Goal: Task Accomplishment & Management: Use online tool/utility

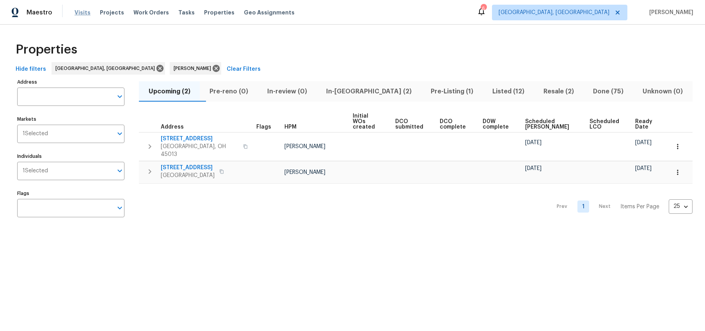
click at [76, 11] on span "Visits" at bounding box center [83, 13] width 16 height 8
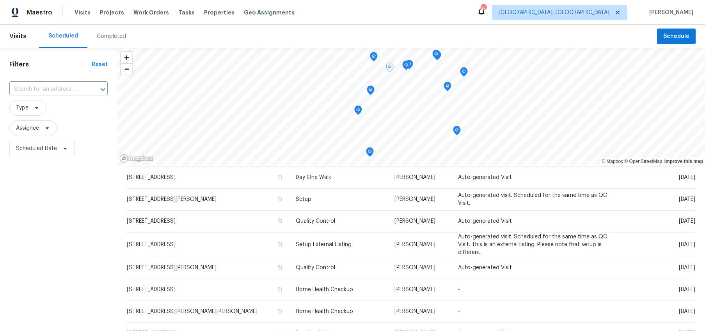
scroll to position [110, 0]
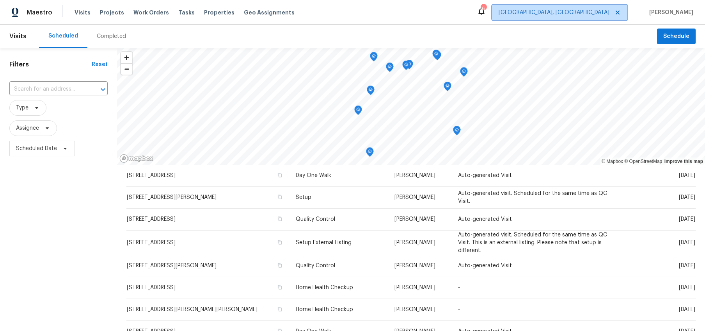
click at [610, 10] on span "[GEOGRAPHIC_DATA], [GEOGRAPHIC_DATA]" at bounding box center [554, 13] width 111 height 8
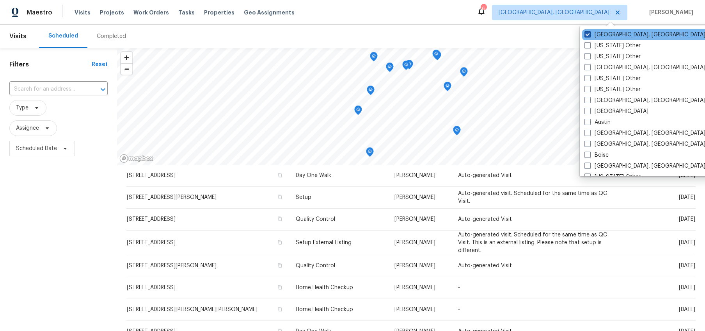
click at [592, 32] on label "[GEOGRAPHIC_DATA], [GEOGRAPHIC_DATA]" at bounding box center [645, 35] width 121 height 8
click at [590, 32] on input "[GEOGRAPHIC_DATA], [GEOGRAPHIC_DATA]" at bounding box center [587, 33] width 5 height 5
checkbox input "false"
checkbox input "true"
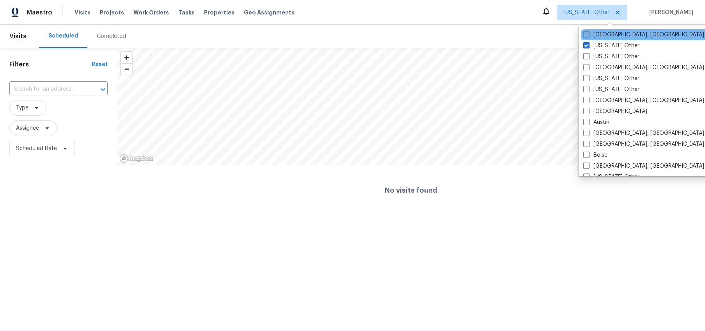
click at [592, 32] on label "[GEOGRAPHIC_DATA], [GEOGRAPHIC_DATA]" at bounding box center [643, 35] width 121 height 8
click at [589, 32] on input "[GEOGRAPHIC_DATA], [GEOGRAPHIC_DATA]" at bounding box center [585, 33] width 5 height 5
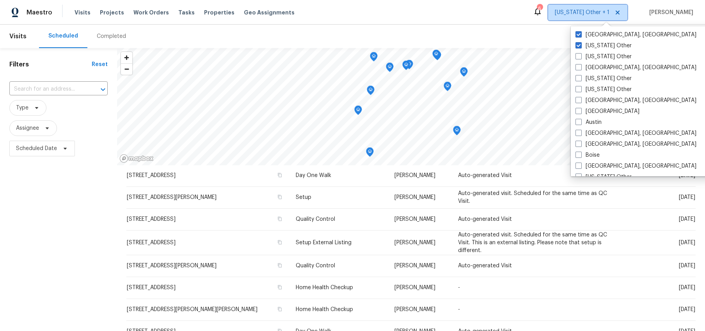
click at [621, 12] on icon at bounding box center [618, 12] width 6 height 6
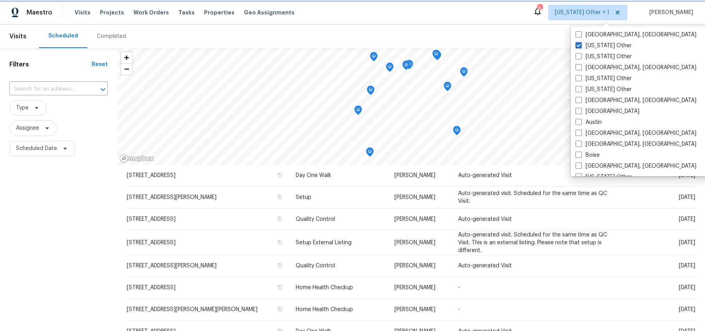
checkbox input "false"
checkbox input "true"
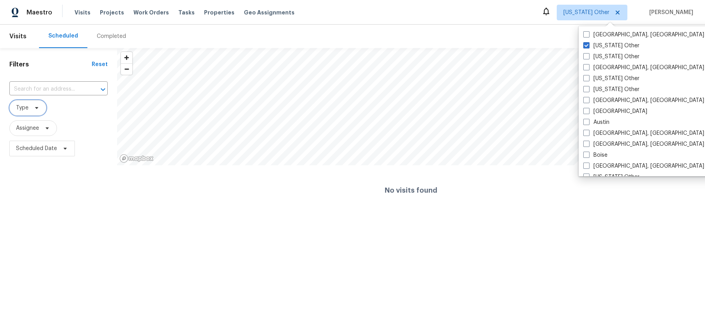
click at [31, 110] on span at bounding box center [35, 108] width 9 height 6
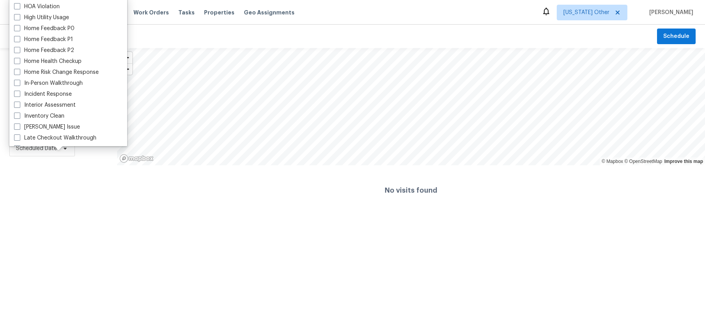
scroll to position [228, 0]
click at [55, 82] on label "In-Person Walkthrough" at bounding box center [48, 81] width 69 height 8
click at [19, 82] on input "In-Person Walkthrough" at bounding box center [16, 79] width 5 height 5
checkbox input "true"
click at [110, 207] on div "Filters Reset ​ In-Person Walkthrough Assignee Scheduled Date" at bounding box center [58, 131] width 117 height 167
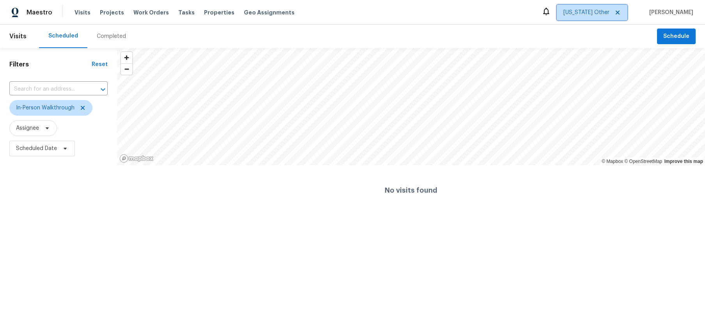
click at [610, 10] on span "[US_STATE] Other" at bounding box center [587, 13] width 46 height 8
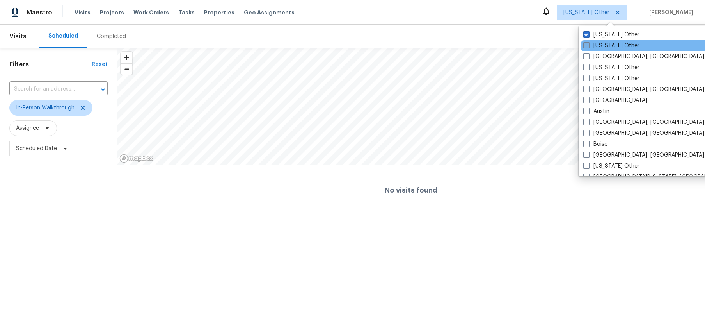
click at [592, 44] on label "[US_STATE] Other" at bounding box center [611, 46] width 56 height 8
click at [589, 44] on input "[US_STATE] Other" at bounding box center [585, 44] width 5 height 5
checkbox input "true"
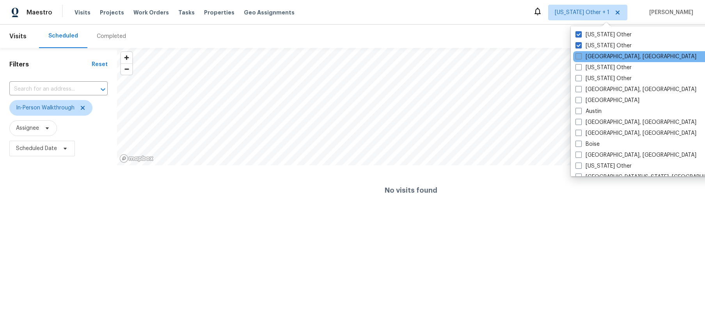
click at [586, 60] on label "[GEOGRAPHIC_DATA], [GEOGRAPHIC_DATA]" at bounding box center [636, 57] width 121 height 8
click at [581, 58] on input "[GEOGRAPHIC_DATA], [GEOGRAPHIC_DATA]" at bounding box center [578, 55] width 5 height 5
checkbox input "true"
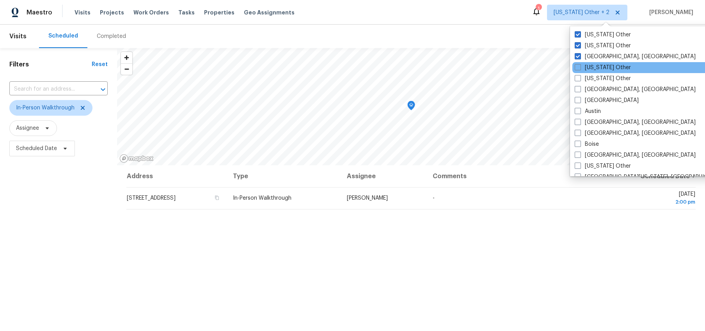
click at [585, 71] on div "[US_STATE] Other" at bounding box center [651, 67] width 157 height 11
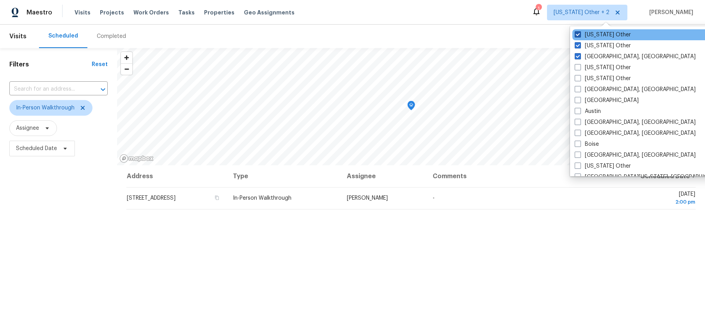
click at [586, 38] on label "[US_STATE] Other" at bounding box center [603, 35] width 56 height 8
click at [580, 36] on input "[US_STATE] Other" at bounding box center [577, 33] width 5 height 5
checkbox input "false"
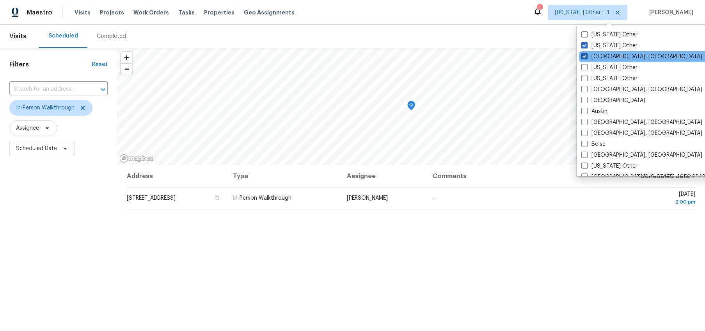
click at [583, 54] on span at bounding box center [585, 56] width 6 height 6
click at [583, 54] on input "[GEOGRAPHIC_DATA], [GEOGRAPHIC_DATA]" at bounding box center [584, 55] width 5 height 5
checkbox input "false"
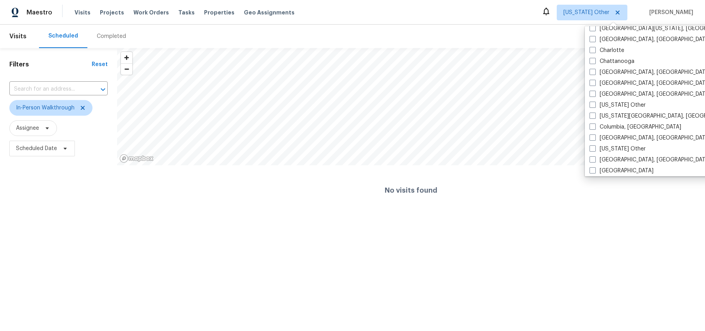
scroll to position [145, 0]
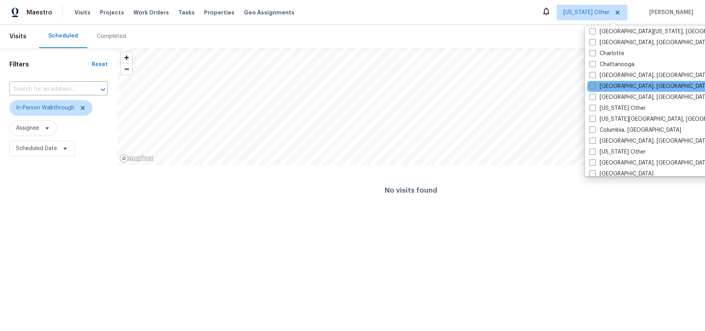
click at [596, 85] on label "[GEOGRAPHIC_DATA], [GEOGRAPHIC_DATA]" at bounding box center [650, 86] width 121 height 8
click at [595, 85] on input "[GEOGRAPHIC_DATA], [GEOGRAPHIC_DATA]" at bounding box center [592, 84] width 5 height 5
checkbox input "true"
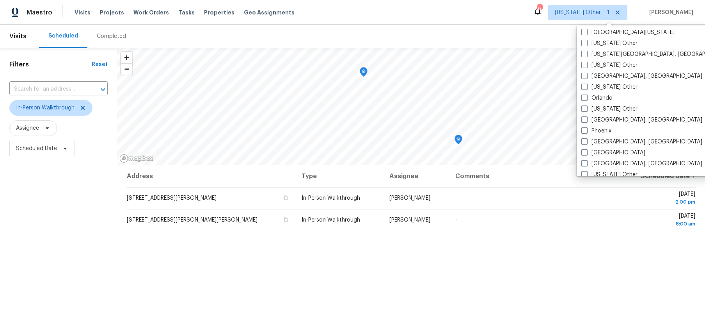
scroll to position [832, 0]
click at [599, 38] on div "[US_STATE] Other" at bounding box center [657, 43] width 157 height 11
click at [598, 40] on label "[US_STATE] Other" at bounding box center [610, 44] width 56 height 8
click at [587, 40] on input "[US_STATE] Other" at bounding box center [584, 42] width 5 height 5
checkbox input "true"
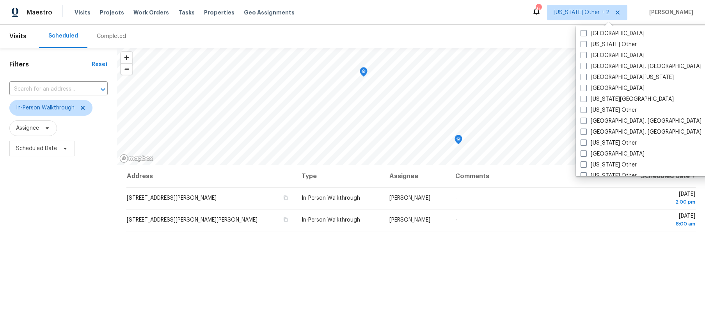
scroll to position [253, 0]
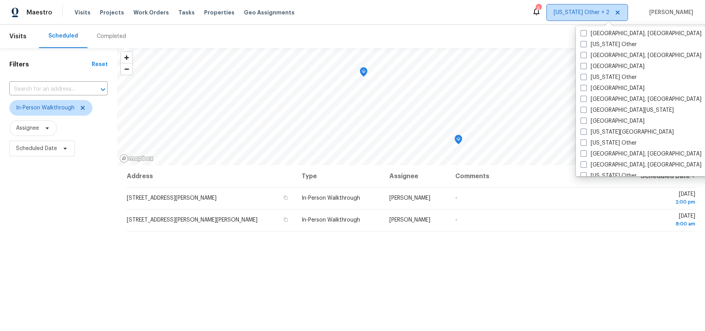
click at [587, 11] on span "[US_STATE] Other + 2" at bounding box center [582, 13] width 56 height 8
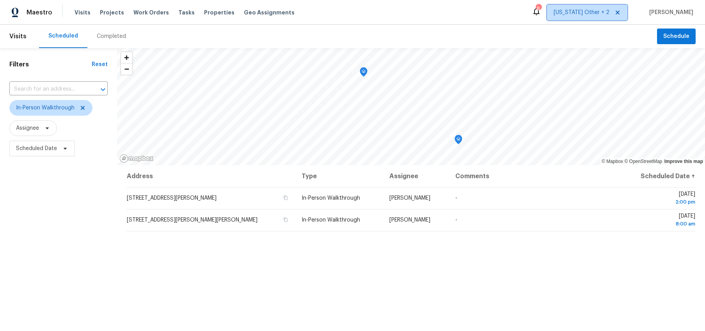
click at [587, 11] on span "[US_STATE] Other + 2" at bounding box center [582, 13] width 56 height 8
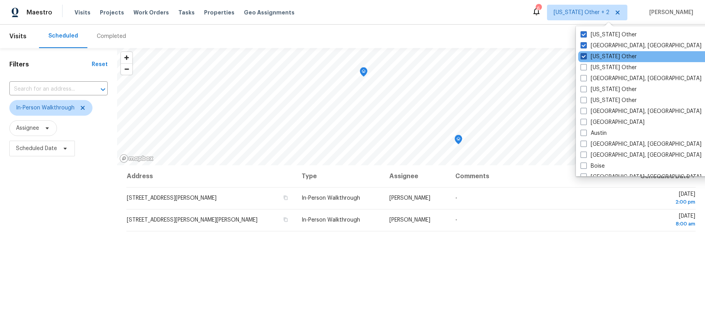
click at [585, 53] on span at bounding box center [584, 56] width 6 height 6
click at [585, 53] on input "[US_STATE] Other" at bounding box center [583, 55] width 5 height 5
checkbox input "false"
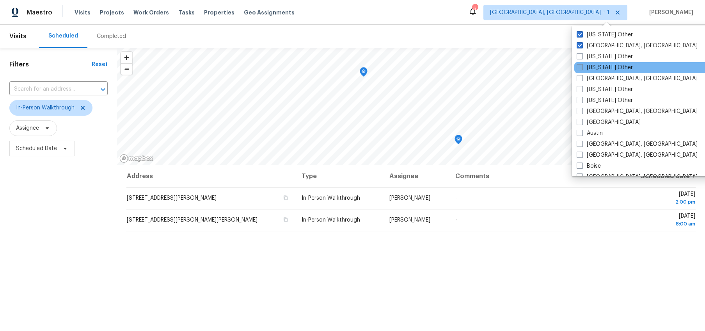
click at [584, 64] on label "[US_STATE] Other" at bounding box center [605, 68] width 56 height 8
click at [582, 64] on input "[US_STATE] Other" at bounding box center [579, 66] width 5 height 5
click at [584, 64] on label "[US_STATE] Other" at bounding box center [604, 68] width 56 height 8
click at [581, 64] on input "[US_STATE] Other" at bounding box center [578, 66] width 5 height 5
checkbox input "false"
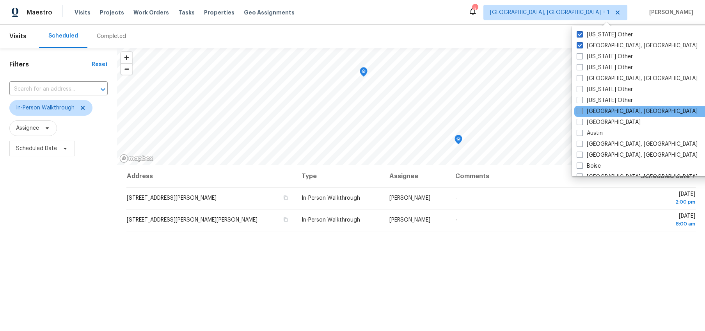
click at [585, 111] on label "[GEOGRAPHIC_DATA], [GEOGRAPHIC_DATA]" at bounding box center [637, 111] width 121 height 8
click at [582, 111] on input "[GEOGRAPHIC_DATA], [GEOGRAPHIC_DATA]" at bounding box center [579, 109] width 5 height 5
click at [585, 111] on label "[GEOGRAPHIC_DATA], [GEOGRAPHIC_DATA]" at bounding box center [636, 111] width 121 height 8
click at [581, 111] on input "[GEOGRAPHIC_DATA], [GEOGRAPHIC_DATA]" at bounding box center [578, 109] width 5 height 5
checkbox input "false"
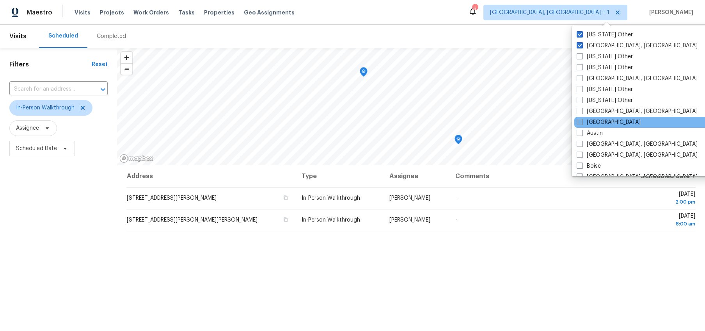
click at [592, 121] on label "[GEOGRAPHIC_DATA]" at bounding box center [609, 122] width 64 height 8
click at [582, 121] on input "[GEOGRAPHIC_DATA]" at bounding box center [579, 120] width 5 height 5
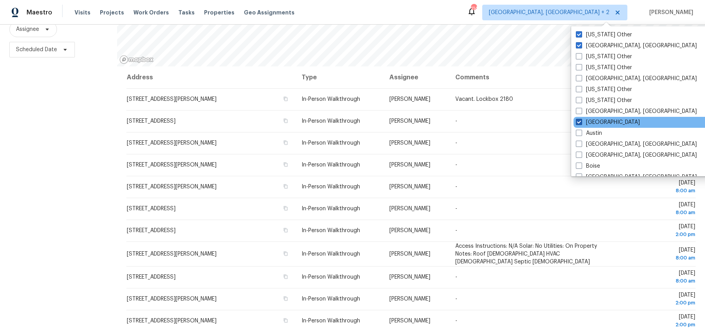
click at [578, 124] on span at bounding box center [579, 122] width 6 height 6
click at [578, 123] on input "[GEOGRAPHIC_DATA]" at bounding box center [578, 120] width 5 height 5
checkbox input "false"
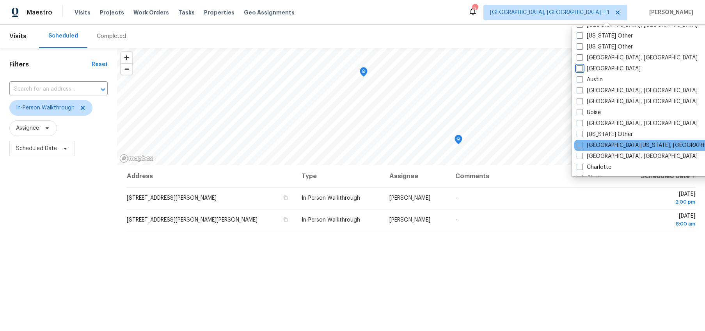
scroll to position [56, 0]
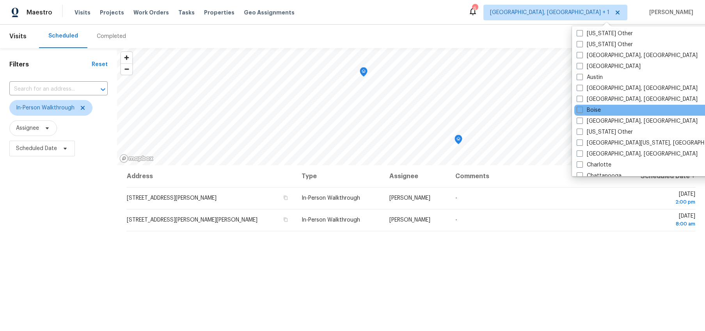
click at [605, 105] on div "Boise" at bounding box center [653, 110] width 157 height 11
click at [583, 110] on span at bounding box center [580, 110] width 6 height 6
click at [582, 110] on input "Boise" at bounding box center [579, 108] width 5 height 5
click at [583, 110] on label "Boise" at bounding box center [588, 110] width 24 height 8
click at [581, 110] on input "Boise" at bounding box center [578, 108] width 5 height 5
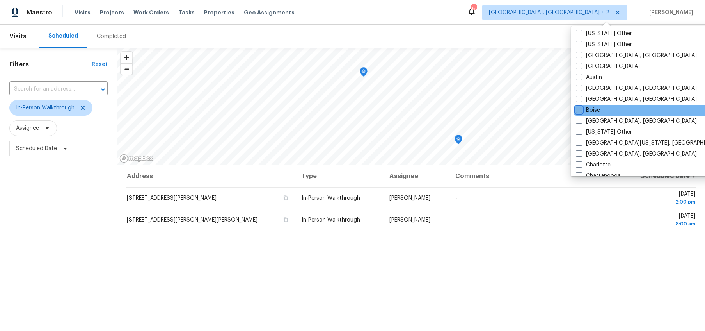
checkbox input "false"
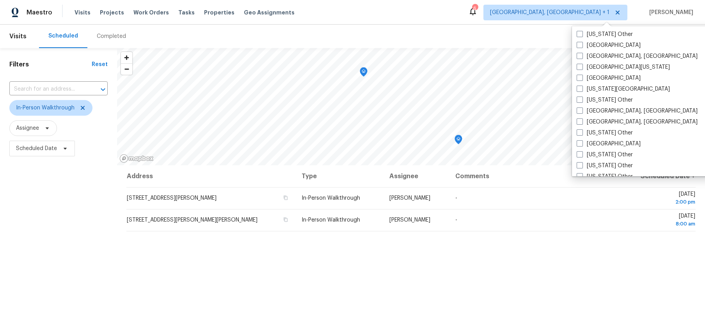
scroll to position [307, 0]
click at [624, 85] on label "[US_STATE][GEOGRAPHIC_DATA]" at bounding box center [623, 88] width 93 height 8
click at [582, 85] on input "[US_STATE][GEOGRAPHIC_DATA]" at bounding box center [579, 86] width 5 height 5
click at [624, 85] on label "[US_STATE][GEOGRAPHIC_DATA]" at bounding box center [622, 88] width 93 height 8
click at [581, 85] on input "[US_STATE][GEOGRAPHIC_DATA]" at bounding box center [578, 86] width 5 height 5
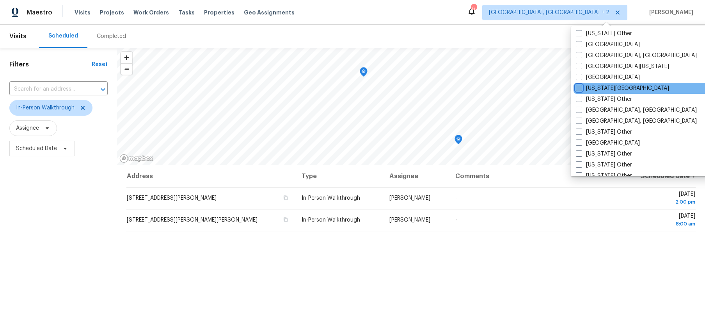
checkbox input "false"
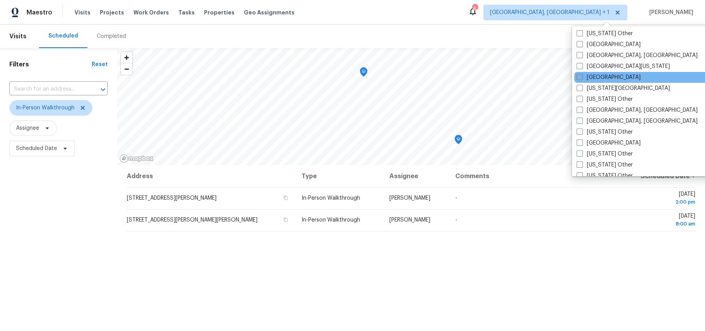
click at [603, 77] on label "[GEOGRAPHIC_DATA]" at bounding box center [609, 77] width 64 height 8
click at [582, 77] on input "[GEOGRAPHIC_DATA]" at bounding box center [579, 75] width 5 height 5
click at [603, 77] on label "[GEOGRAPHIC_DATA]" at bounding box center [608, 77] width 64 height 8
click at [581, 77] on input "[GEOGRAPHIC_DATA]" at bounding box center [578, 75] width 5 height 5
checkbox input "false"
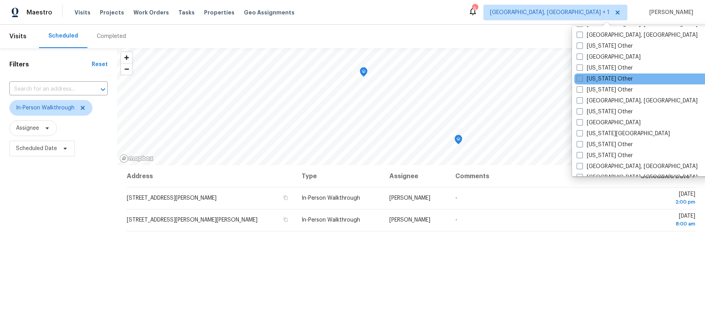
scroll to position [395, 0]
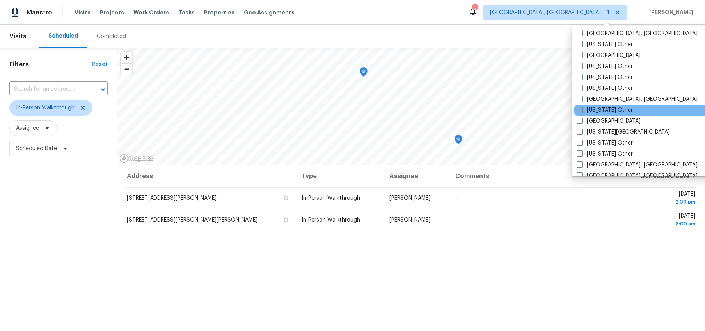
click at [601, 107] on label "[US_STATE] Other" at bounding box center [605, 110] width 56 height 8
click at [582, 107] on input "[US_STATE] Other" at bounding box center [579, 108] width 5 height 5
click at [601, 107] on label "[US_STATE] Other" at bounding box center [604, 110] width 56 height 8
click at [581, 107] on input "[US_STATE] Other" at bounding box center [578, 108] width 5 height 5
checkbox input "false"
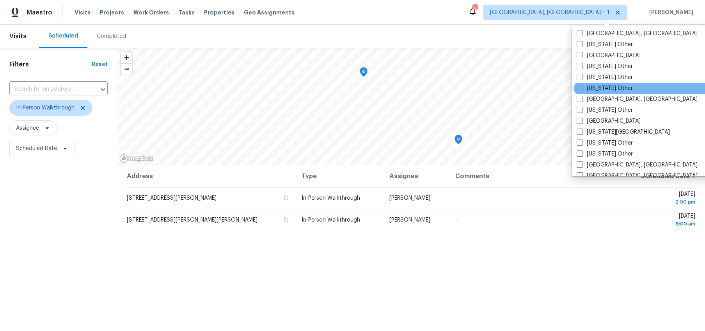
click at [606, 89] on label "[US_STATE] Other" at bounding box center [605, 88] width 56 height 8
click at [582, 89] on input "[US_STATE] Other" at bounding box center [579, 86] width 5 height 5
checkbox input "true"
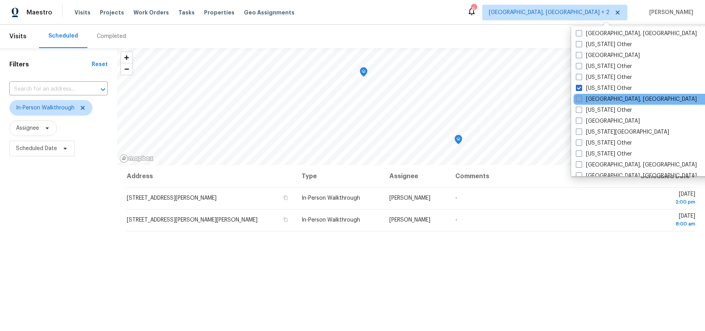
click at [599, 99] on label "[GEOGRAPHIC_DATA], [GEOGRAPHIC_DATA]" at bounding box center [636, 99] width 121 height 8
click at [581, 99] on input "[GEOGRAPHIC_DATA], [GEOGRAPHIC_DATA]" at bounding box center [578, 97] width 5 height 5
checkbox input "true"
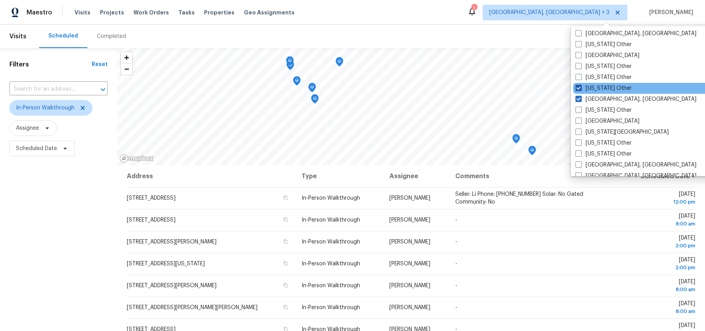
click at [579, 88] on span at bounding box center [579, 88] width 6 height 6
click at [579, 88] on input "[US_STATE] Other" at bounding box center [578, 86] width 5 height 5
checkbox input "false"
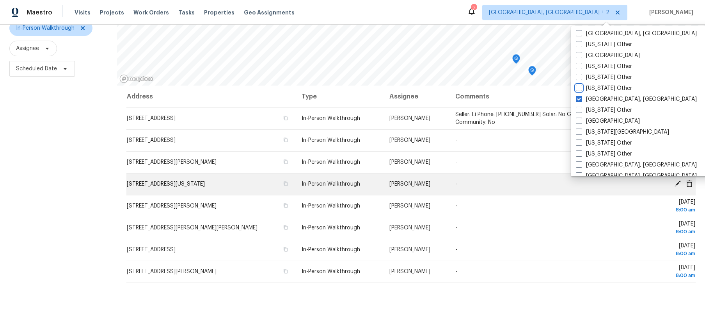
scroll to position [80, 0]
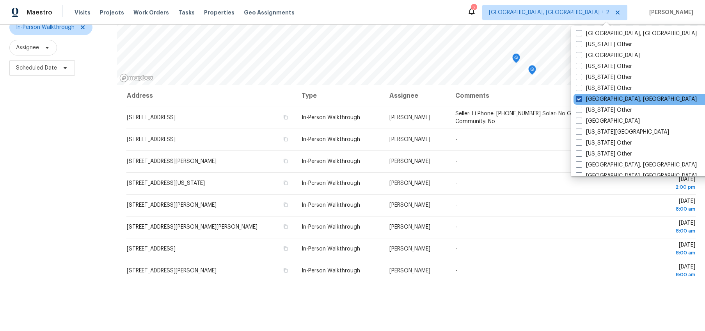
click at [593, 99] on label "[GEOGRAPHIC_DATA], [GEOGRAPHIC_DATA]" at bounding box center [636, 99] width 121 height 8
click at [581, 99] on input "[GEOGRAPHIC_DATA], [GEOGRAPHIC_DATA]" at bounding box center [578, 97] width 5 height 5
checkbox input "false"
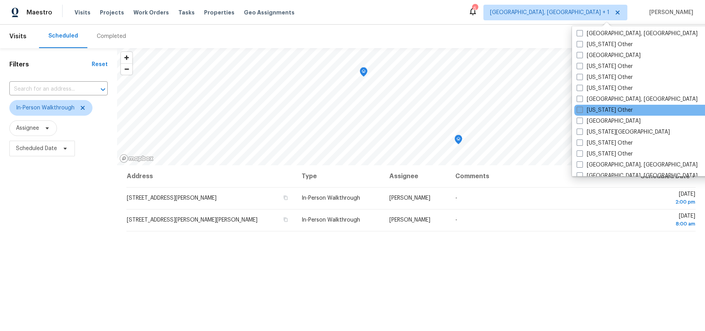
click at [591, 108] on label "[US_STATE] Other" at bounding box center [605, 110] width 56 height 8
click at [582, 108] on input "[US_STATE] Other" at bounding box center [579, 108] width 5 height 5
click at [591, 108] on label "[US_STATE] Other" at bounding box center [604, 110] width 56 height 8
click at [581, 108] on input "[US_STATE] Other" at bounding box center [578, 108] width 5 height 5
checkbox input "false"
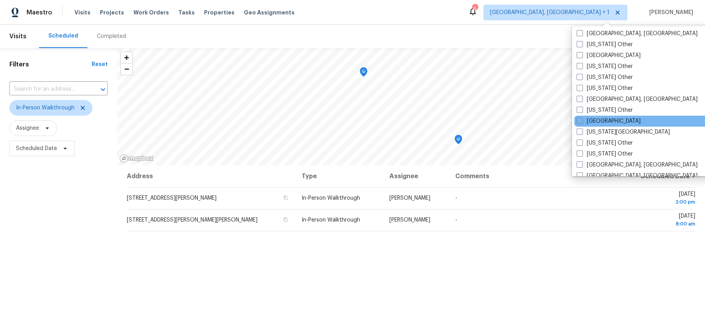
click at [590, 116] on div "[GEOGRAPHIC_DATA]" at bounding box center [653, 121] width 157 height 11
click at [587, 117] on label "[GEOGRAPHIC_DATA]" at bounding box center [609, 121] width 64 height 8
click at [582, 117] on input "[GEOGRAPHIC_DATA]" at bounding box center [579, 119] width 5 height 5
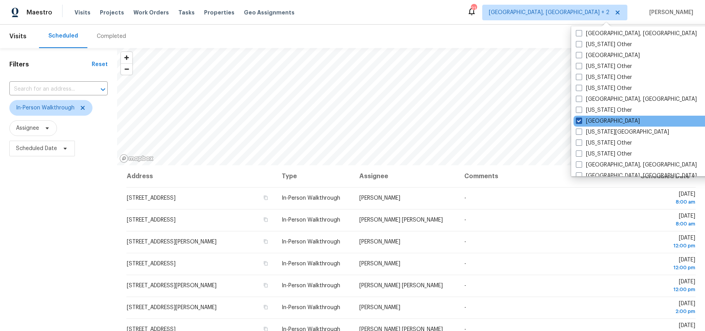
click at [587, 117] on label "[GEOGRAPHIC_DATA]" at bounding box center [608, 121] width 64 height 8
click at [581, 117] on input "[GEOGRAPHIC_DATA]" at bounding box center [578, 119] width 5 height 5
checkbox input "false"
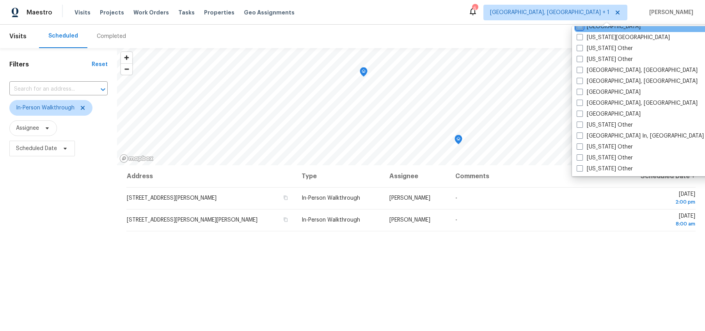
scroll to position [491, 0]
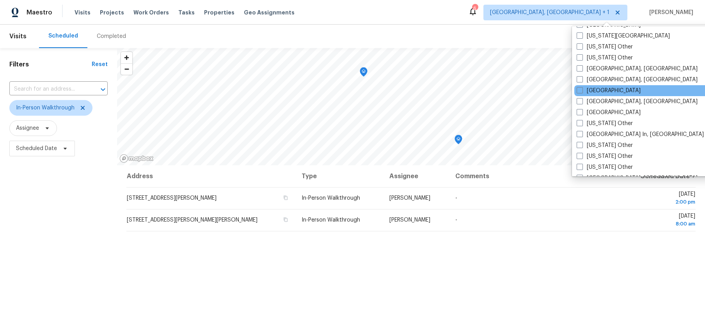
click at [599, 95] on div "[GEOGRAPHIC_DATA]" at bounding box center [653, 90] width 157 height 11
click at [598, 93] on label "[GEOGRAPHIC_DATA]" at bounding box center [609, 91] width 64 height 8
click at [582, 92] on input "[GEOGRAPHIC_DATA]" at bounding box center [579, 89] width 5 height 5
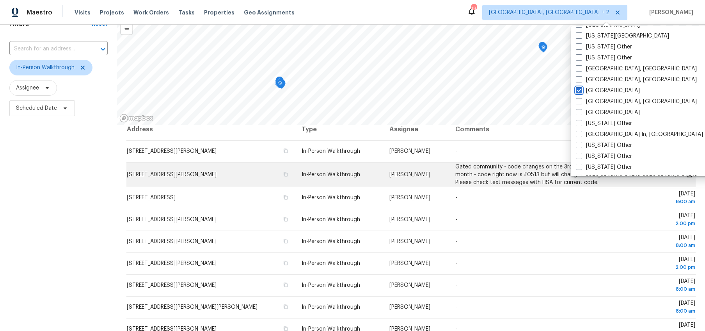
scroll to position [99, 0]
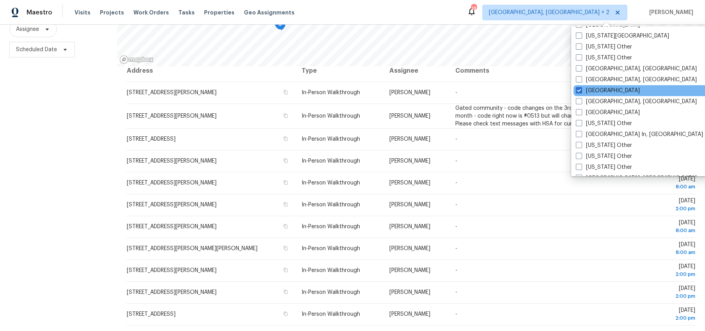
click at [581, 85] on div "[GEOGRAPHIC_DATA]" at bounding box center [652, 90] width 157 height 11
click at [579, 89] on span at bounding box center [579, 90] width 6 height 6
click at [579, 89] on input "[GEOGRAPHIC_DATA]" at bounding box center [578, 89] width 5 height 5
checkbox input "false"
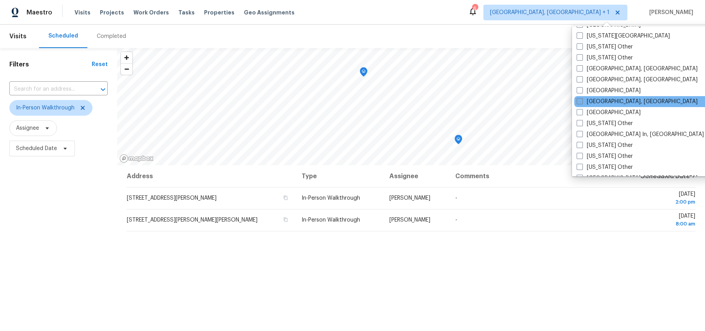
click at [579, 99] on span at bounding box center [580, 101] width 6 height 6
click at [579, 99] on input "[GEOGRAPHIC_DATA], [GEOGRAPHIC_DATA]" at bounding box center [579, 100] width 5 height 5
click at [579, 99] on span at bounding box center [579, 101] width 6 height 6
click at [579, 99] on input "[GEOGRAPHIC_DATA], [GEOGRAPHIC_DATA]" at bounding box center [578, 100] width 5 height 5
checkbox input "false"
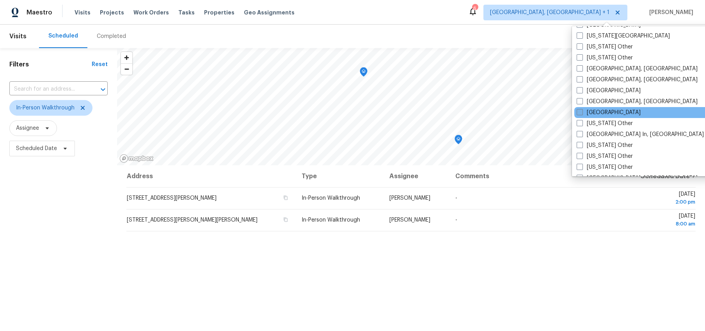
click at [580, 110] on span at bounding box center [580, 112] width 6 height 6
click at [580, 110] on input "[GEOGRAPHIC_DATA]" at bounding box center [579, 110] width 5 height 5
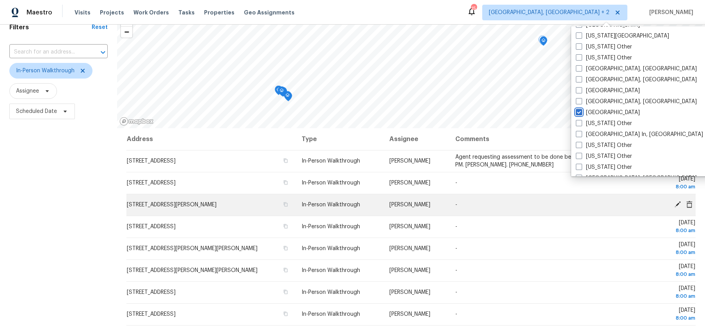
scroll to position [82, 0]
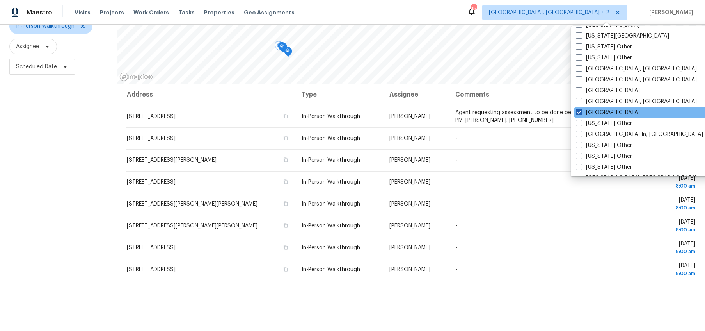
click at [589, 110] on label "[GEOGRAPHIC_DATA]" at bounding box center [608, 112] width 64 height 8
click at [581, 110] on input "[GEOGRAPHIC_DATA]" at bounding box center [578, 110] width 5 height 5
checkbox input "false"
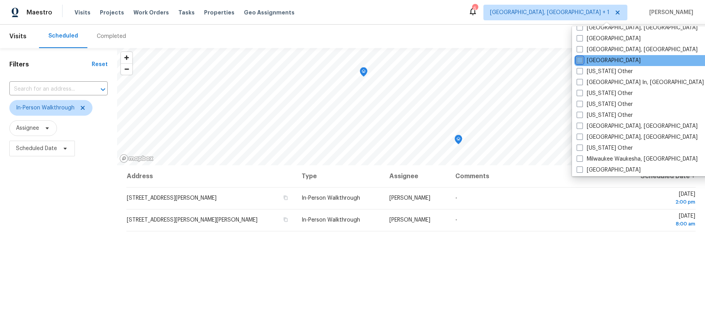
scroll to position [548, 0]
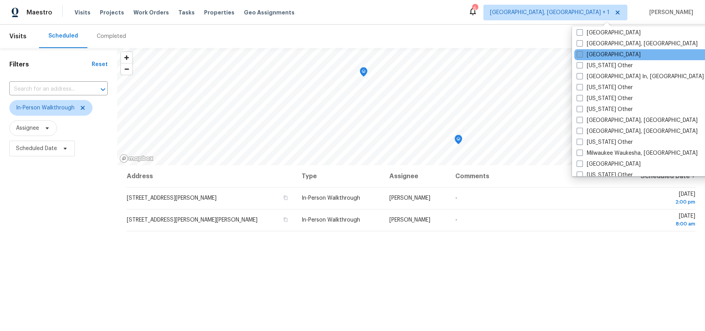
click at [586, 112] on label "[US_STATE] Other" at bounding box center [605, 109] width 56 height 8
click at [582, 110] on input "[US_STATE] Other" at bounding box center [579, 107] width 5 height 5
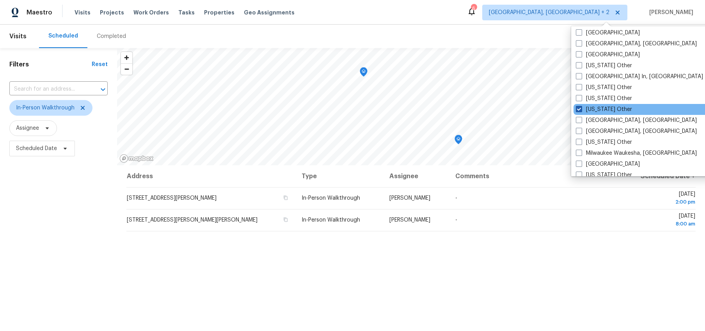
click at [582, 110] on label "[US_STATE] Other" at bounding box center [604, 109] width 56 height 8
click at [581, 110] on input "[US_STATE] Other" at bounding box center [578, 107] width 5 height 5
checkbox input "false"
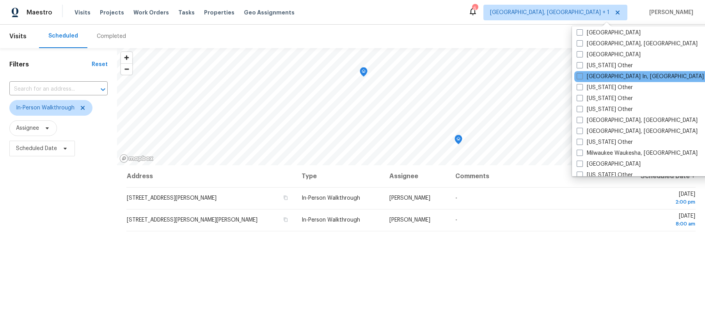
click at [584, 81] on div "[GEOGRAPHIC_DATA] In, [GEOGRAPHIC_DATA]" at bounding box center [653, 76] width 157 height 11
click at [585, 78] on label "[GEOGRAPHIC_DATA] In, [GEOGRAPHIC_DATA]" at bounding box center [640, 77] width 127 height 8
click at [582, 78] on input "[GEOGRAPHIC_DATA] In, [GEOGRAPHIC_DATA]" at bounding box center [579, 75] width 5 height 5
click at [585, 78] on label "[GEOGRAPHIC_DATA] In, [GEOGRAPHIC_DATA]" at bounding box center [639, 77] width 127 height 8
click at [581, 78] on input "[GEOGRAPHIC_DATA] In, [GEOGRAPHIC_DATA]" at bounding box center [578, 75] width 5 height 5
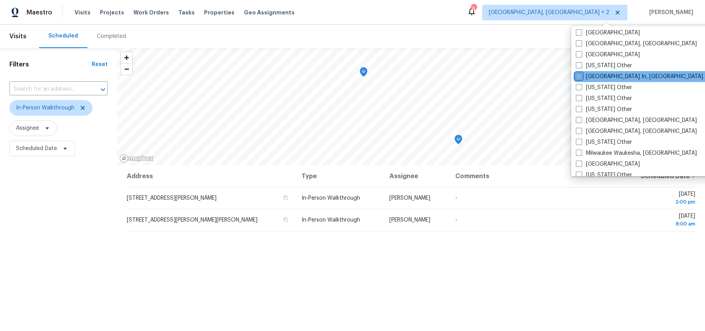
checkbox input "false"
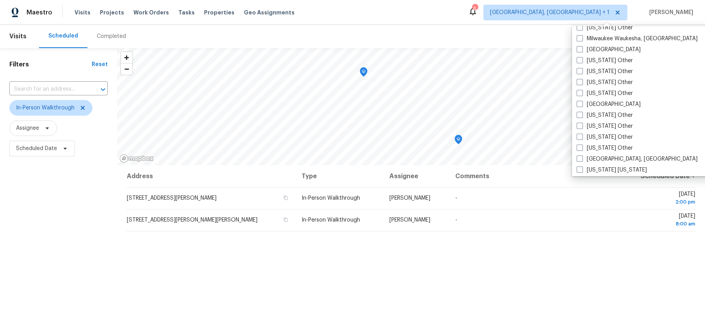
scroll to position [665, 0]
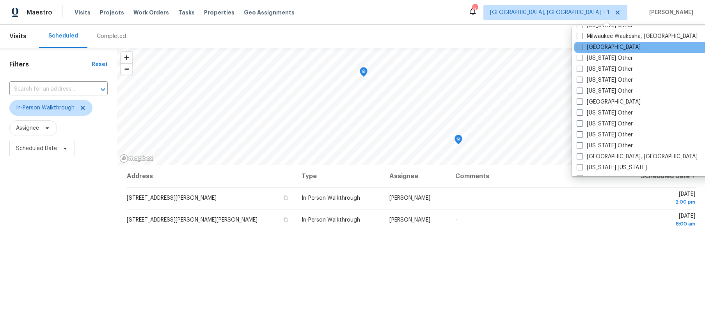
click at [603, 49] on label "[GEOGRAPHIC_DATA]" at bounding box center [609, 47] width 64 height 8
click at [582, 48] on input "[GEOGRAPHIC_DATA]" at bounding box center [579, 45] width 5 height 5
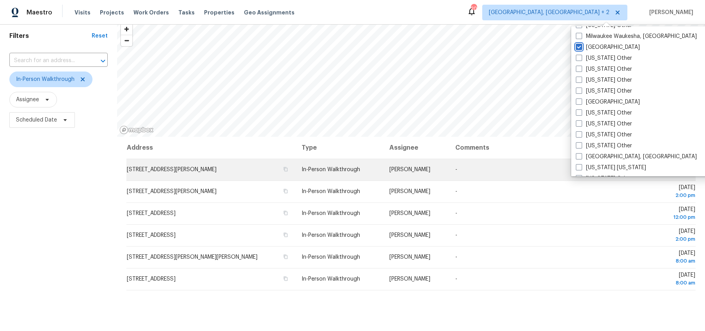
scroll to position [25, 0]
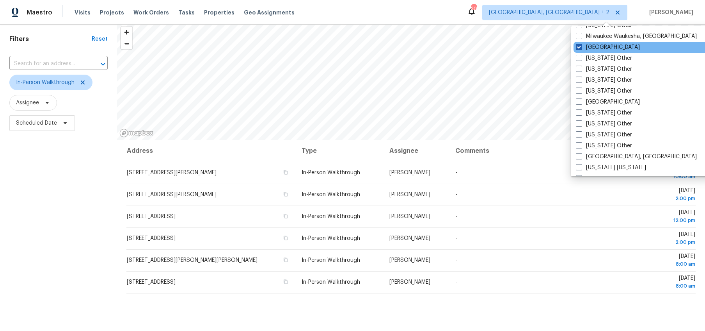
click at [579, 48] on span at bounding box center [579, 47] width 6 height 6
click at [579, 48] on input "[GEOGRAPHIC_DATA]" at bounding box center [578, 45] width 5 height 5
checkbox input "false"
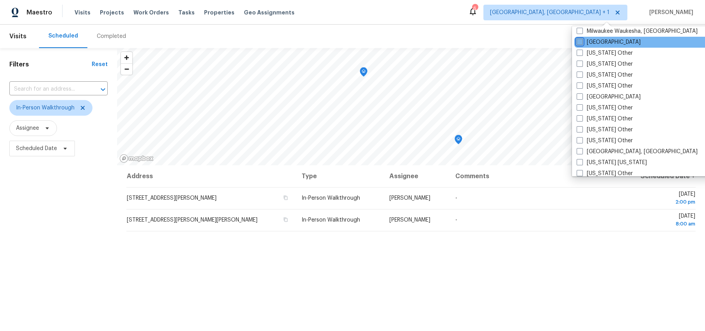
scroll to position [671, 0]
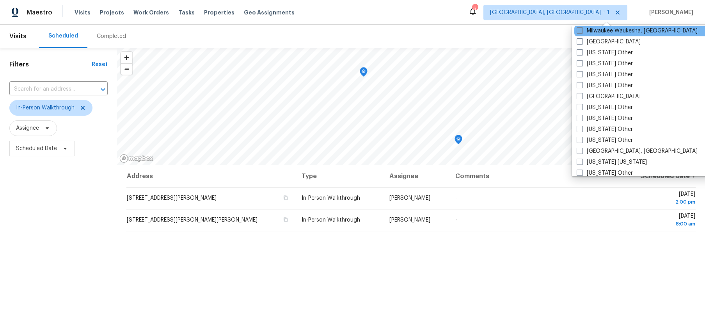
click at [583, 30] on label "Milwaukee Waukesha, [GEOGRAPHIC_DATA]" at bounding box center [637, 31] width 121 height 8
click at [582, 30] on input "Milwaukee Waukesha, [GEOGRAPHIC_DATA]" at bounding box center [579, 29] width 5 height 5
click at [583, 30] on label "Milwaukee Waukesha, [GEOGRAPHIC_DATA]" at bounding box center [636, 31] width 121 height 8
click at [581, 30] on input "Milwaukee Waukesha, [GEOGRAPHIC_DATA]" at bounding box center [578, 29] width 5 height 5
checkbox input "false"
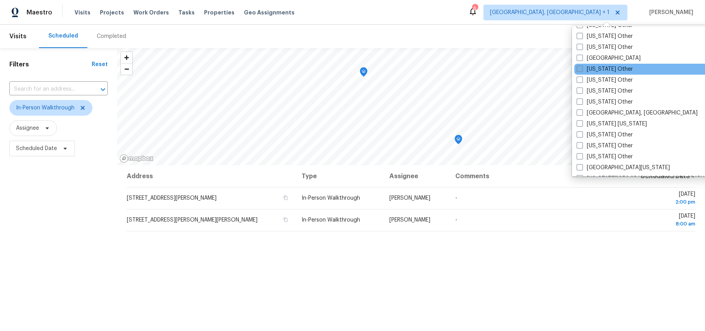
scroll to position [711, 0]
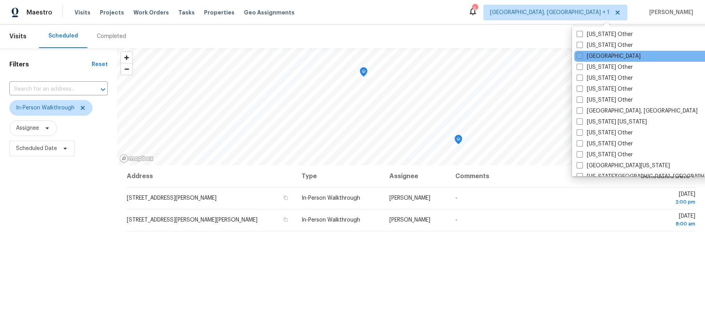
click at [590, 60] on div "[GEOGRAPHIC_DATA]" at bounding box center [653, 56] width 157 height 11
click at [585, 56] on label "[GEOGRAPHIC_DATA]" at bounding box center [609, 56] width 64 height 8
click at [582, 56] on input "[GEOGRAPHIC_DATA]" at bounding box center [579, 54] width 5 height 5
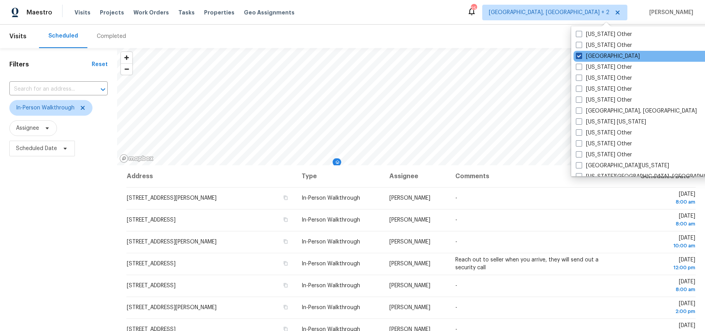
click at [585, 56] on label "[GEOGRAPHIC_DATA]" at bounding box center [608, 56] width 64 height 8
click at [581, 56] on input "[GEOGRAPHIC_DATA]" at bounding box center [578, 54] width 5 height 5
checkbox input "false"
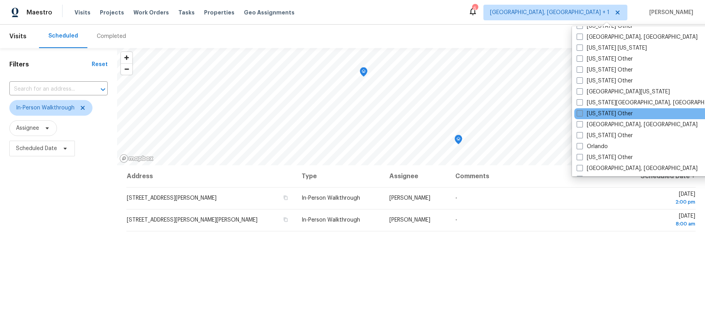
scroll to position [785, 0]
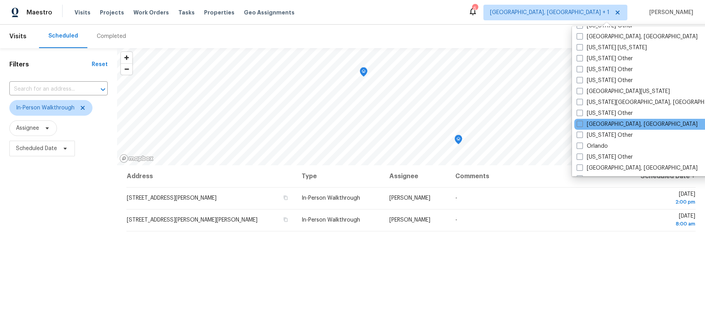
click at [600, 128] on div "[GEOGRAPHIC_DATA], [GEOGRAPHIC_DATA]" at bounding box center [653, 124] width 157 height 11
click at [589, 126] on label "[GEOGRAPHIC_DATA], [GEOGRAPHIC_DATA]" at bounding box center [637, 124] width 121 height 8
click at [582, 125] on input "[GEOGRAPHIC_DATA], [GEOGRAPHIC_DATA]" at bounding box center [579, 122] width 5 height 5
click at [589, 126] on label "[GEOGRAPHIC_DATA], [GEOGRAPHIC_DATA]" at bounding box center [636, 124] width 121 height 8
click at [581, 125] on input "[GEOGRAPHIC_DATA], [GEOGRAPHIC_DATA]" at bounding box center [578, 122] width 5 height 5
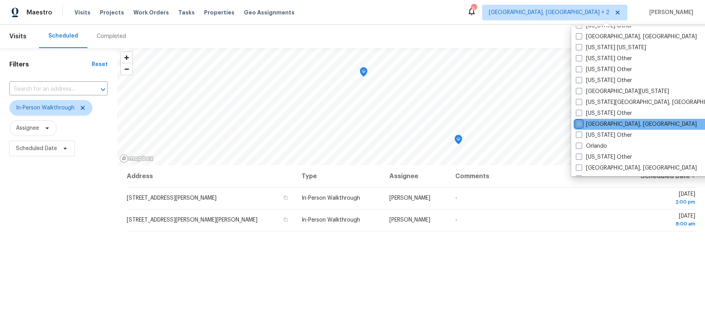
checkbox input "false"
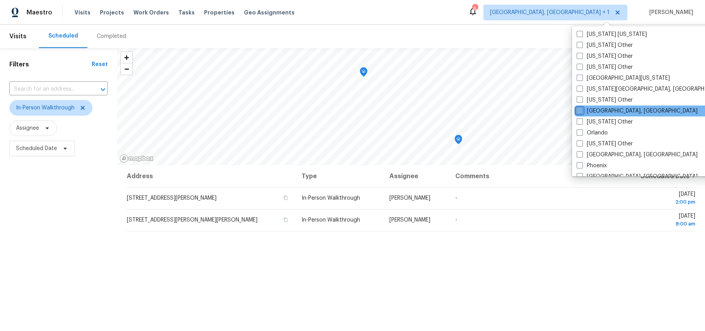
scroll to position [799, 0]
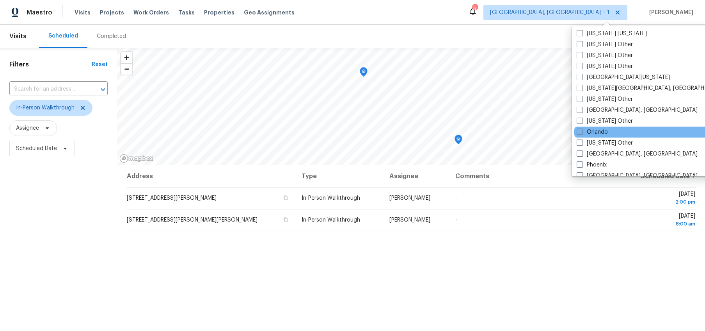
click at [589, 127] on div "Orlando" at bounding box center [653, 131] width 157 height 11
click at [588, 133] on label "Orlando" at bounding box center [592, 132] width 31 height 8
click at [582, 133] on input "Orlando" at bounding box center [579, 130] width 5 height 5
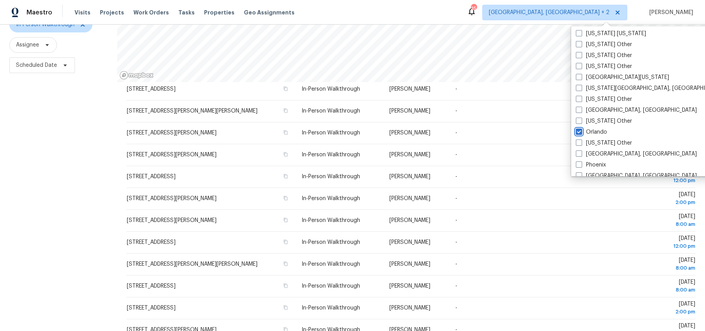
scroll to position [99, 0]
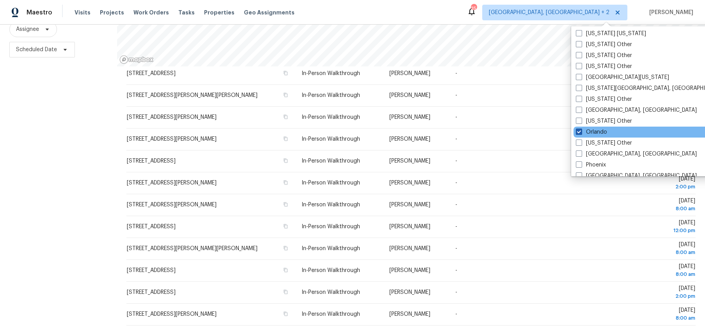
click at [604, 131] on label "Orlando" at bounding box center [591, 132] width 31 height 8
click at [581, 131] on input "Orlando" at bounding box center [578, 130] width 5 height 5
checkbox input "false"
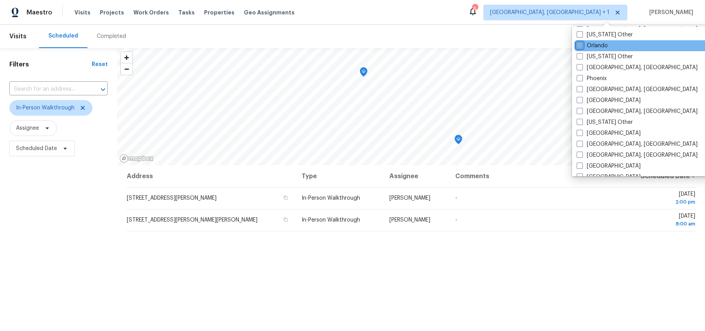
scroll to position [886, 0]
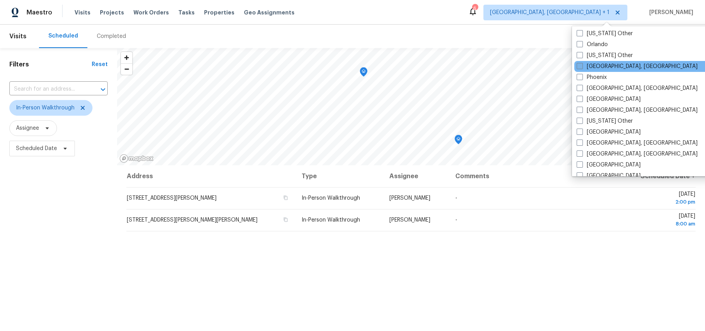
click at [591, 65] on label "[GEOGRAPHIC_DATA], [GEOGRAPHIC_DATA]" at bounding box center [637, 66] width 121 height 8
click at [582, 65] on input "[GEOGRAPHIC_DATA], [GEOGRAPHIC_DATA]" at bounding box center [579, 64] width 5 height 5
click at [591, 65] on label "[GEOGRAPHIC_DATA], [GEOGRAPHIC_DATA]" at bounding box center [636, 66] width 121 height 8
click at [581, 65] on input "[GEOGRAPHIC_DATA], [GEOGRAPHIC_DATA]" at bounding box center [578, 64] width 5 height 5
checkbox input "false"
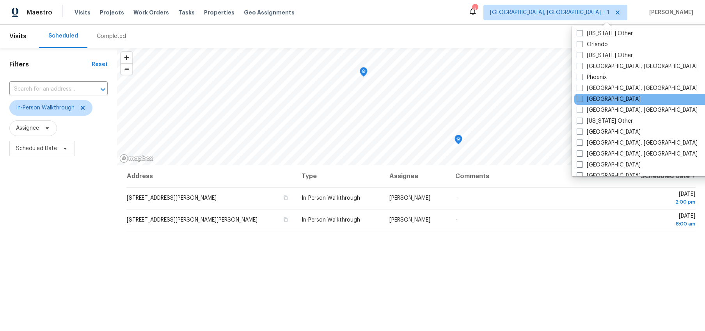
click at [597, 98] on label "[GEOGRAPHIC_DATA]" at bounding box center [609, 99] width 64 height 8
click at [582, 98] on input "[GEOGRAPHIC_DATA]" at bounding box center [579, 97] width 5 height 5
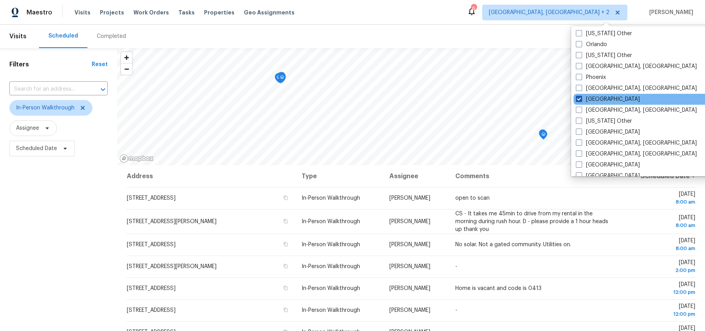
click at [597, 98] on label "[GEOGRAPHIC_DATA]" at bounding box center [608, 99] width 64 height 8
click at [581, 98] on input "[GEOGRAPHIC_DATA]" at bounding box center [578, 97] width 5 height 5
checkbox input "false"
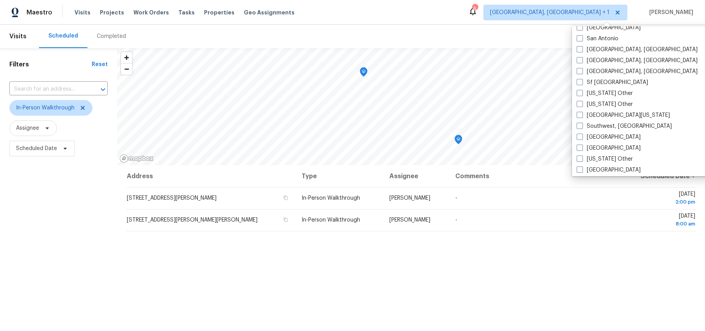
scroll to position [1046, 0]
click at [603, 109] on div "[GEOGRAPHIC_DATA][US_STATE]" at bounding box center [653, 113] width 157 height 11
click at [604, 115] on label "[GEOGRAPHIC_DATA][US_STATE]" at bounding box center [623, 114] width 93 height 8
click at [582, 115] on input "[GEOGRAPHIC_DATA][US_STATE]" at bounding box center [579, 112] width 5 height 5
click at [604, 115] on label "[GEOGRAPHIC_DATA][US_STATE]" at bounding box center [622, 114] width 93 height 8
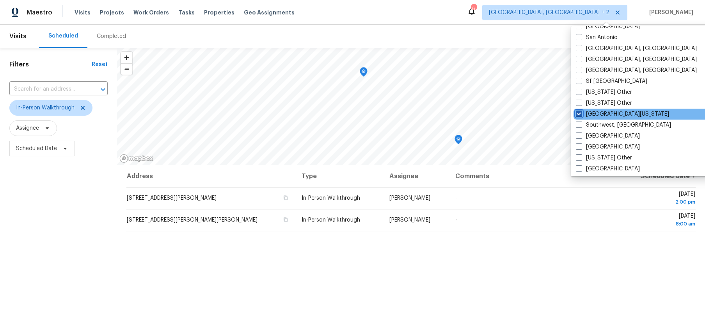
click at [581, 115] on input "[GEOGRAPHIC_DATA][US_STATE]" at bounding box center [578, 112] width 5 height 5
checkbox input "false"
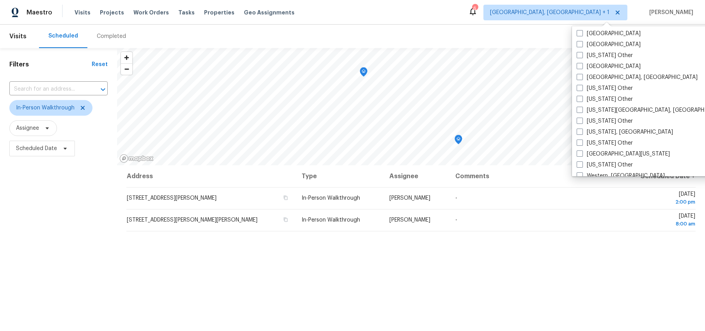
scroll to position [1179, 0]
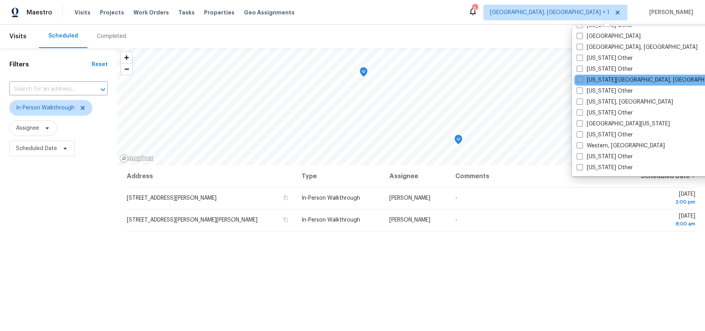
click at [578, 82] on label "[US_STATE][GEOGRAPHIC_DATA], [GEOGRAPHIC_DATA]" at bounding box center [652, 80] width 150 height 8
click at [578, 81] on input "[US_STATE][GEOGRAPHIC_DATA], [GEOGRAPHIC_DATA]" at bounding box center [579, 78] width 5 height 5
click at [578, 82] on label "[US_STATE][GEOGRAPHIC_DATA], [GEOGRAPHIC_DATA]" at bounding box center [651, 80] width 150 height 8
click at [578, 81] on input "[US_STATE][GEOGRAPHIC_DATA], [GEOGRAPHIC_DATA]" at bounding box center [578, 78] width 5 height 5
checkbox input "false"
